Goal: Task Accomplishment & Management: Use online tool/utility

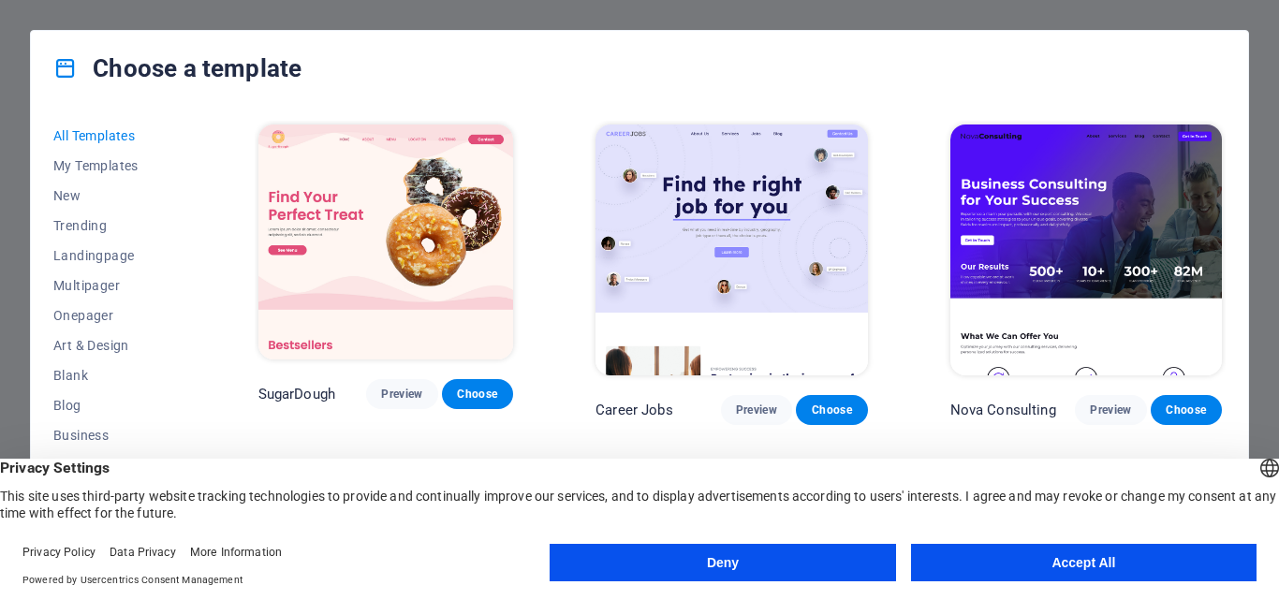
click at [1044, 564] on button "Accept All" at bounding box center [1084, 562] width 346 height 37
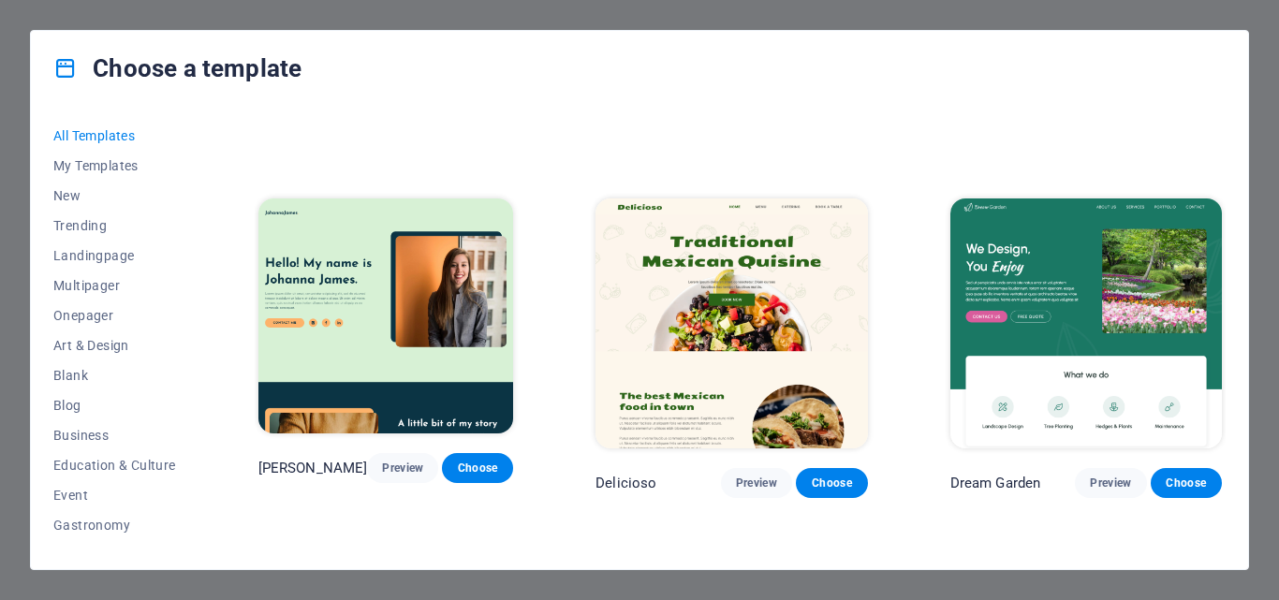
scroll to position [3345, 0]
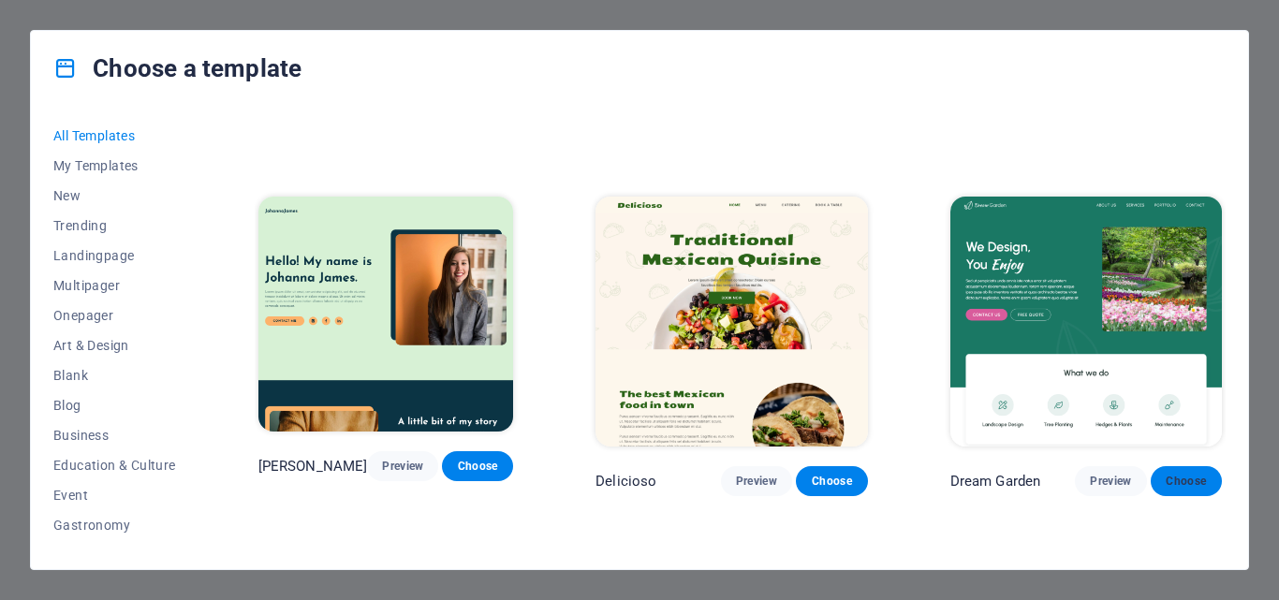
click at [1172, 466] on button "Choose" at bounding box center [1186, 481] width 71 height 30
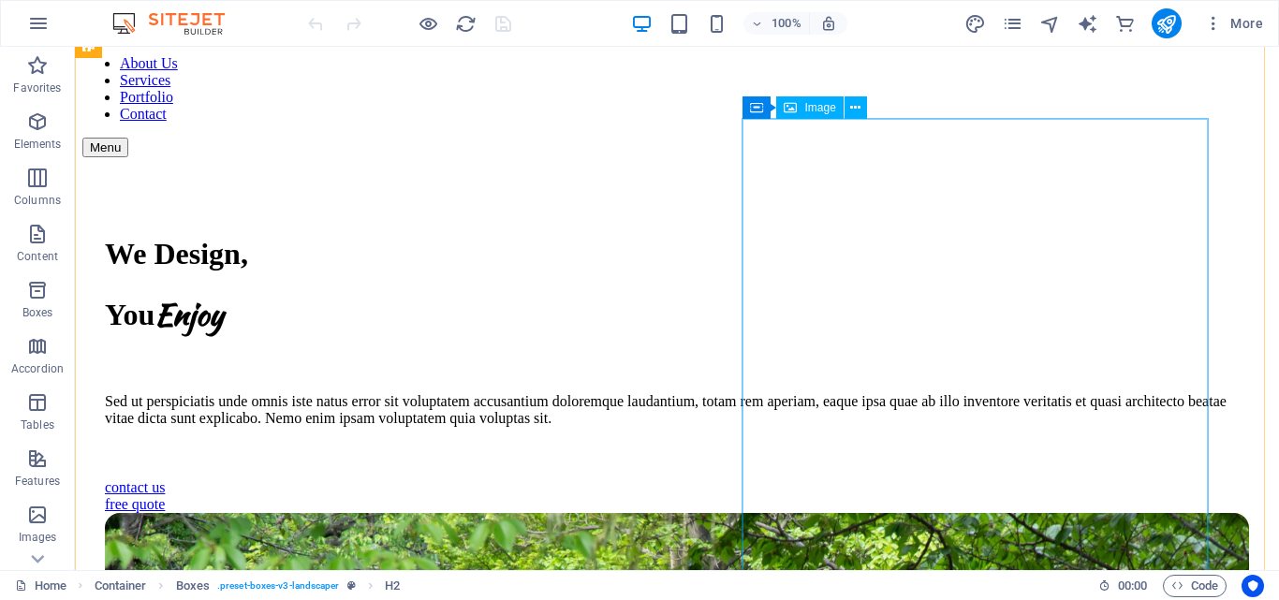
scroll to position [66, 0]
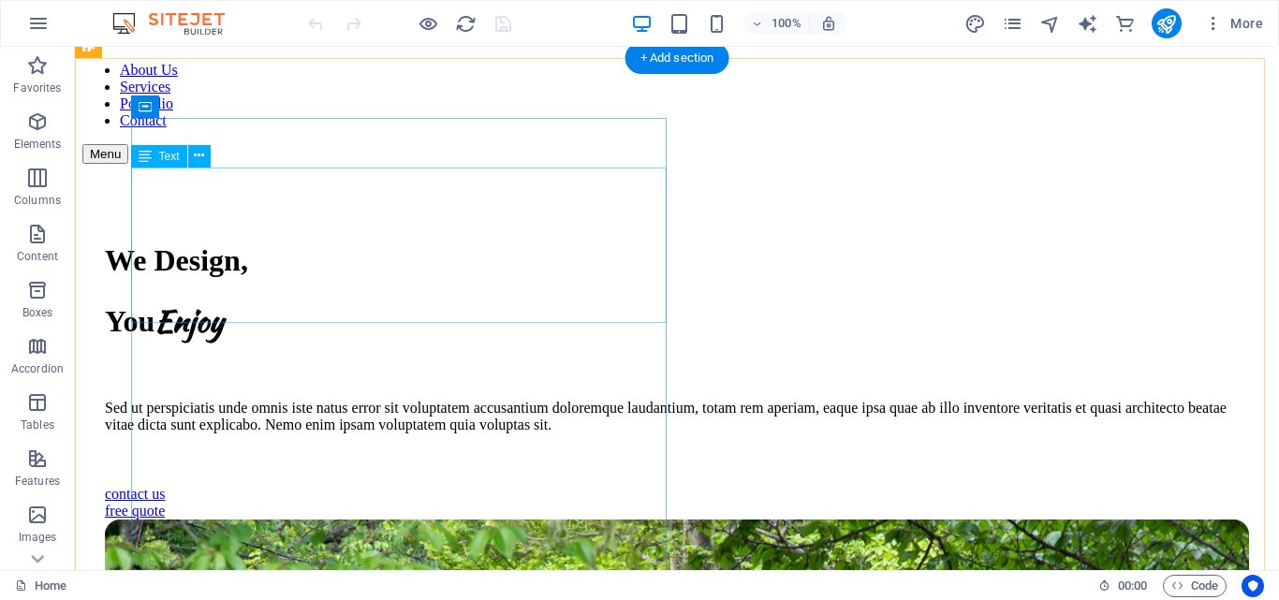
click at [250, 273] on div "We Design, You Enjoy" at bounding box center [677, 292] width 1144 height 98
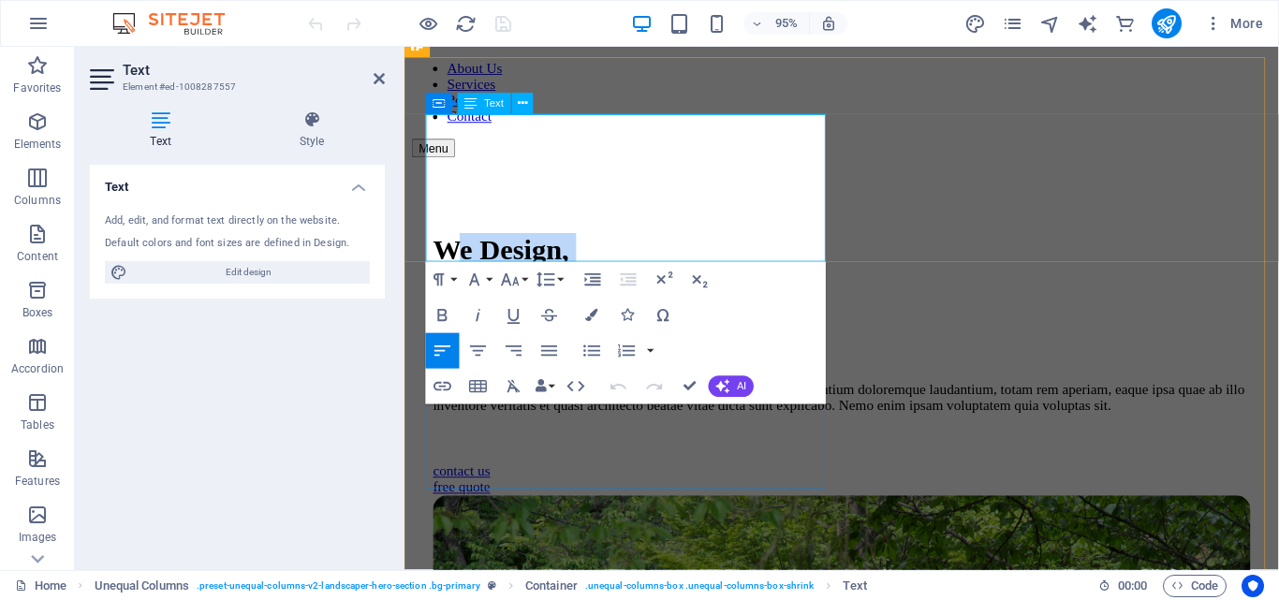
drag, startPoint x: 675, startPoint y: 226, endPoint x: 488, endPoint y: 169, distance: 195.8
click at [488, 243] on div "We Design, You Enjoy" at bounding box center [865, 292] width 861 height 98
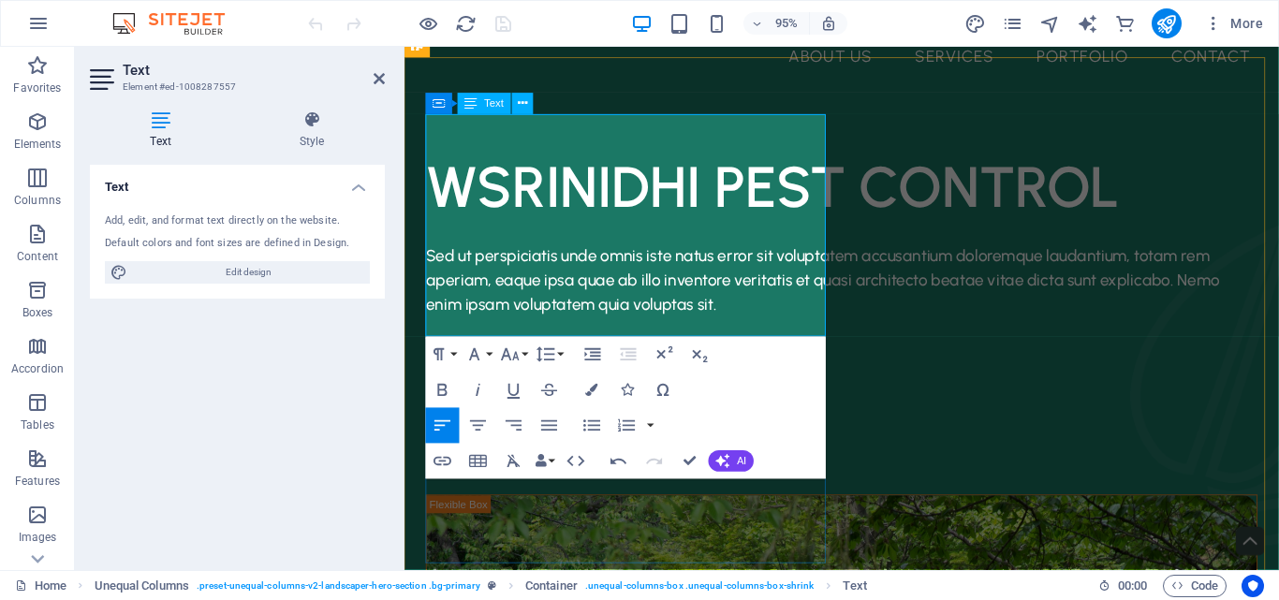
click at [487, 158] on span "WSRINIDHI PEST CONTROL" at bounding box center [792, 194] width 730 height 72
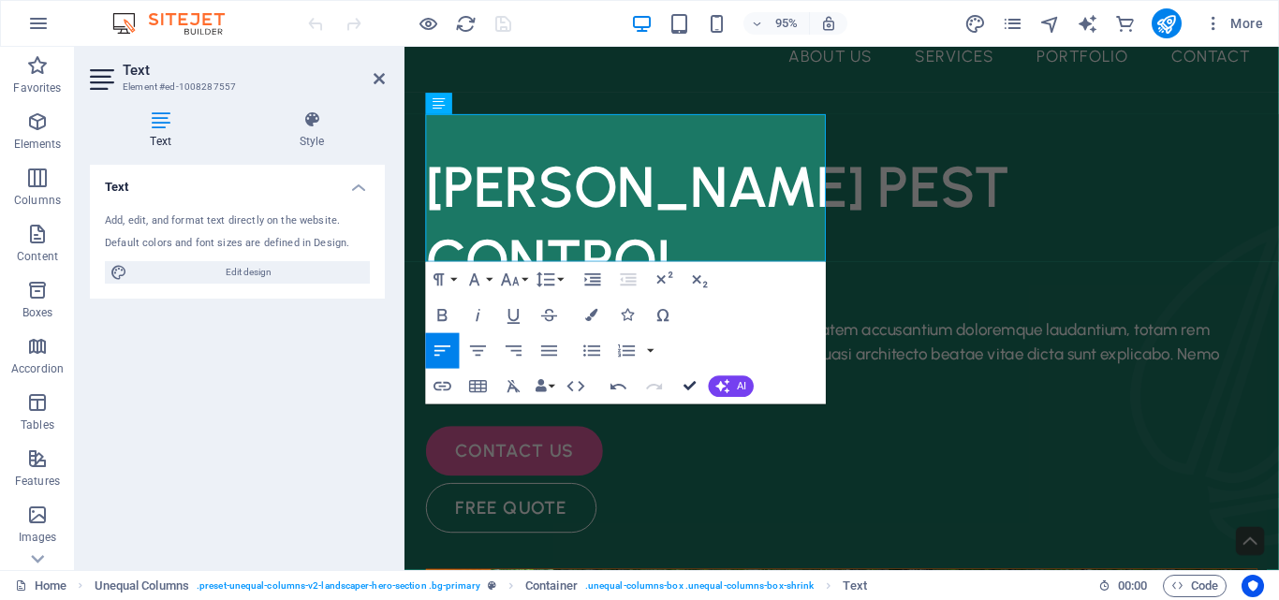
scroll to position [115, 0]
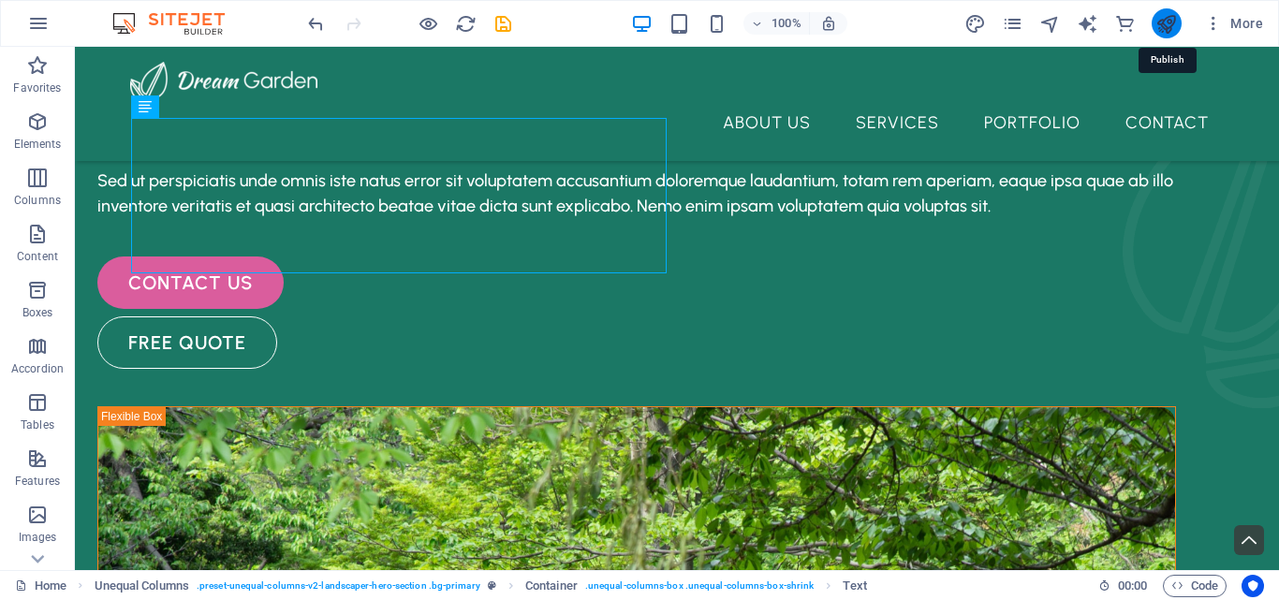
click at [1159, 17] on icon "publish" at bounding box center [1167, 24] width 22 height 22
checkbox input "false"
